Goal: Task Accomplishment & Management: Manage account settings

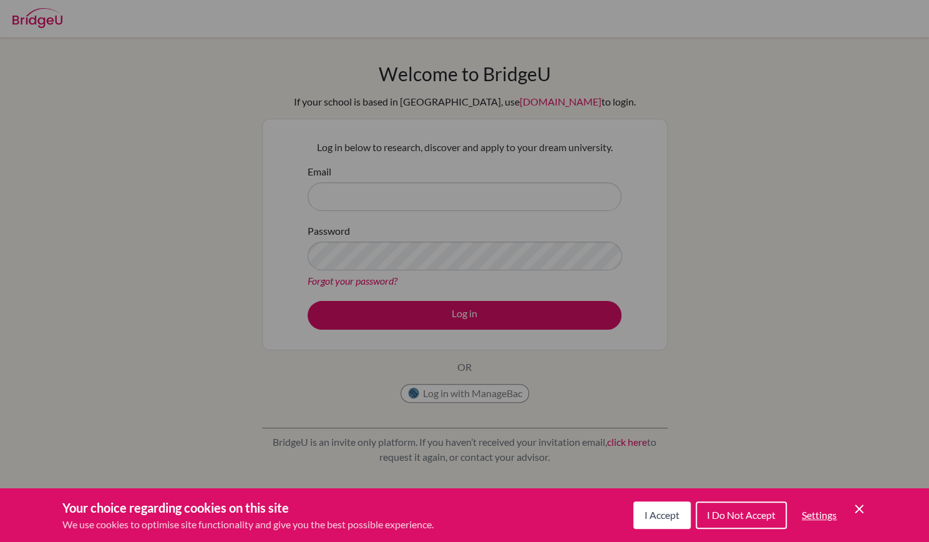
click at [664, 516] on span "I Accept" at bounding box center [662, 515] width 35 height 12
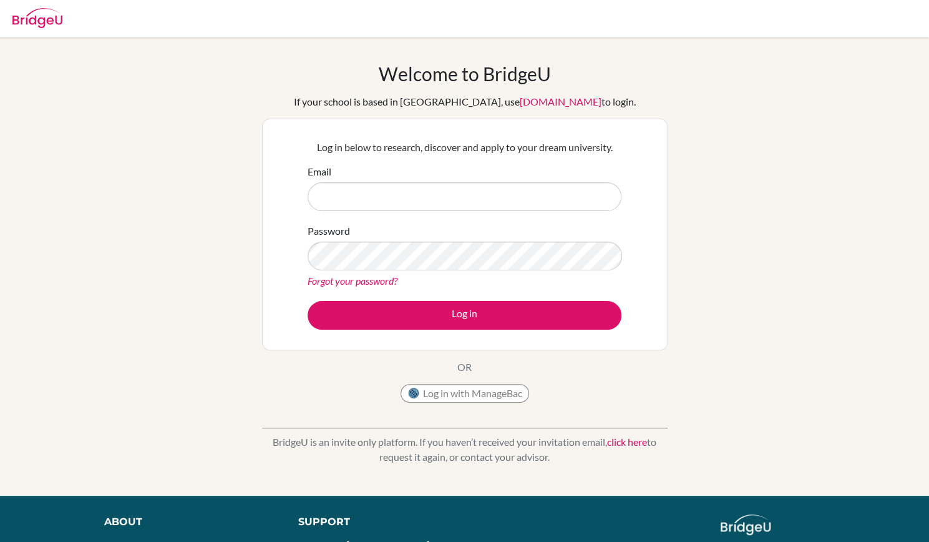
click at [50, 24] on img at bounding box center [37, 18] width 50 height 20
click at [629, 444] on link "click here" at bounding box center [627, 442] width 40 height 12
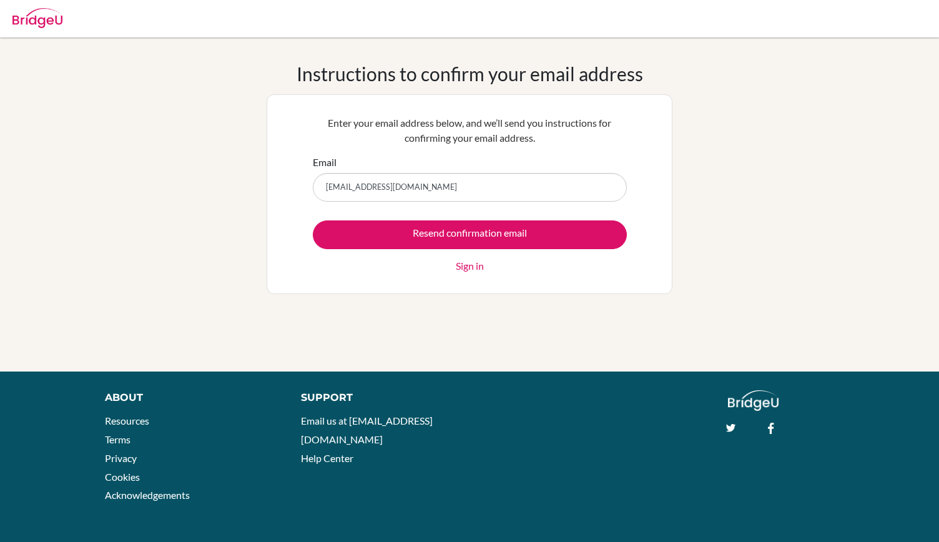
type input "[EMAIL_ADDRESS][DOMAIN_NAME]"
click at [313, 220] on input "Resend confirmation email" at bounding box center [470, 234] width 314 height 29
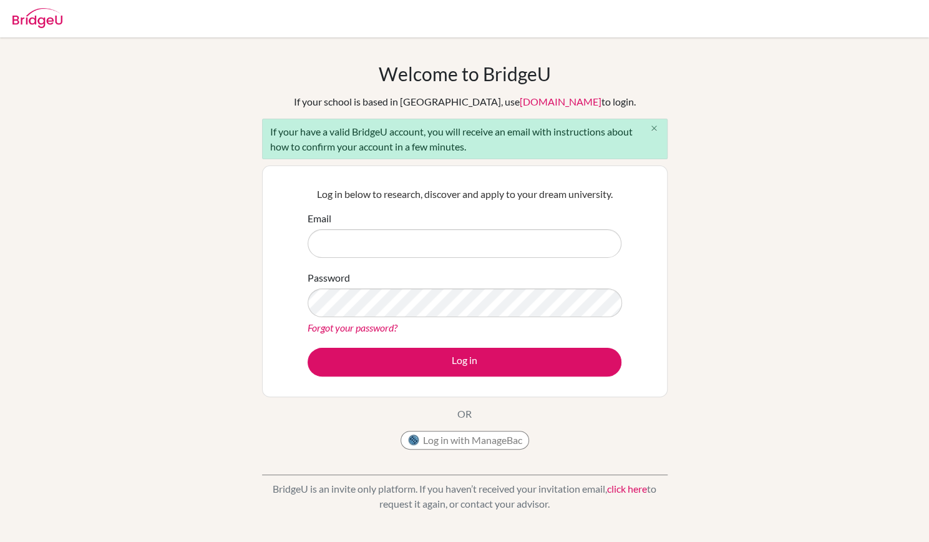
click at [657, 128] on icon "close" at bounding box center [654, 128] width 9 height 9
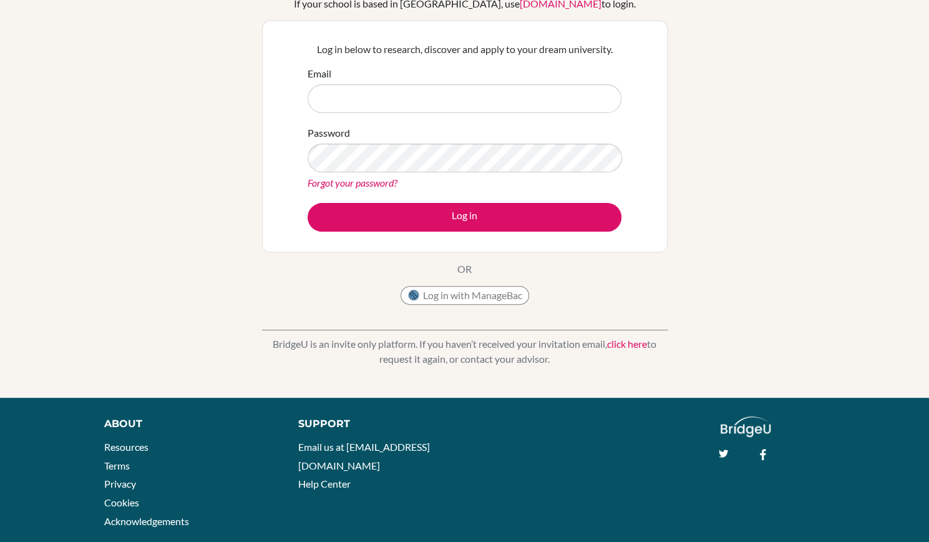
scroll to position [98, 0]
